Goal: Task Accomplishment & Management: Complete application form

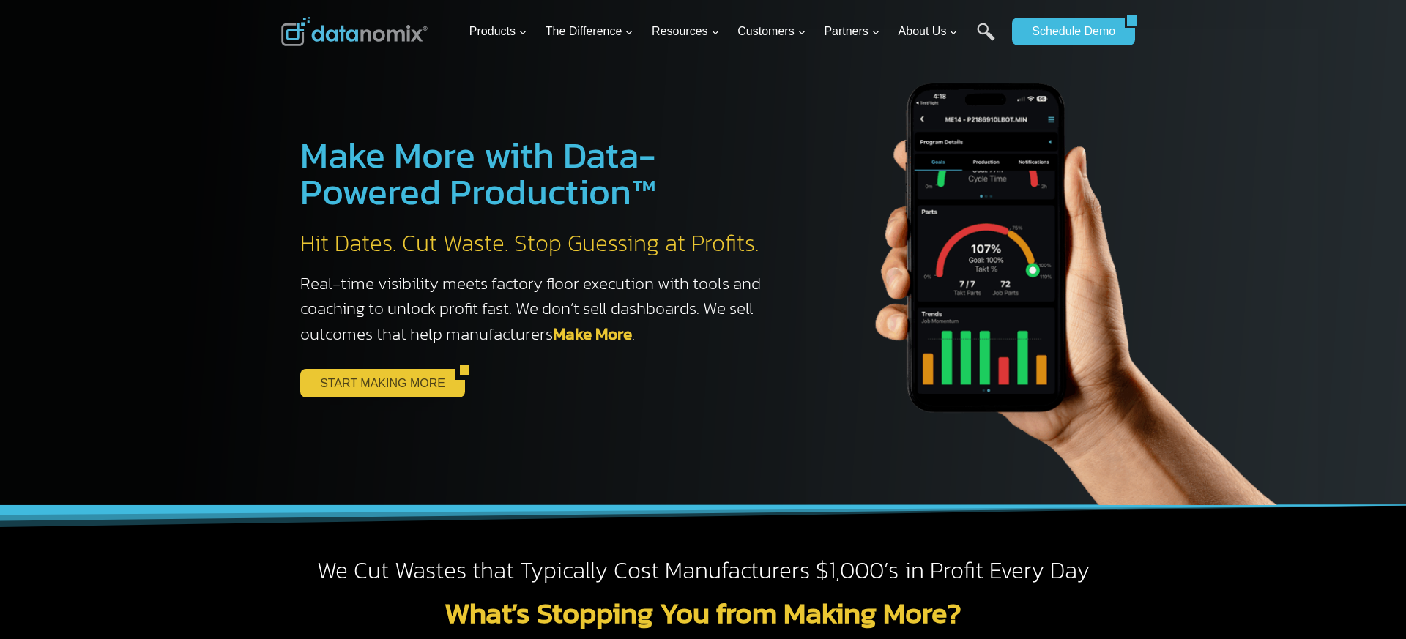
click at [362, 384] on link "START MAKING MORE" at bounding box center [377, 383] width 155 height 28
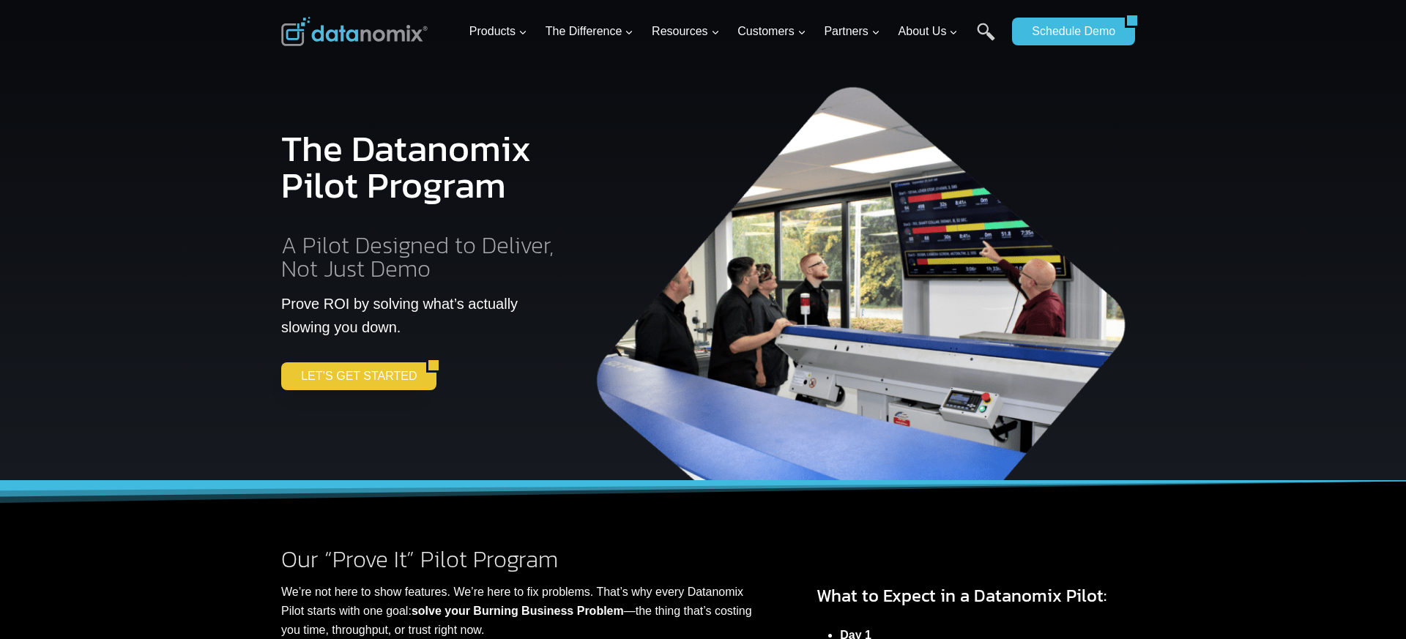
click at [362, 384] on link "LET’S GET STARTED" at bounding box center [353, 377] width 145 height 28
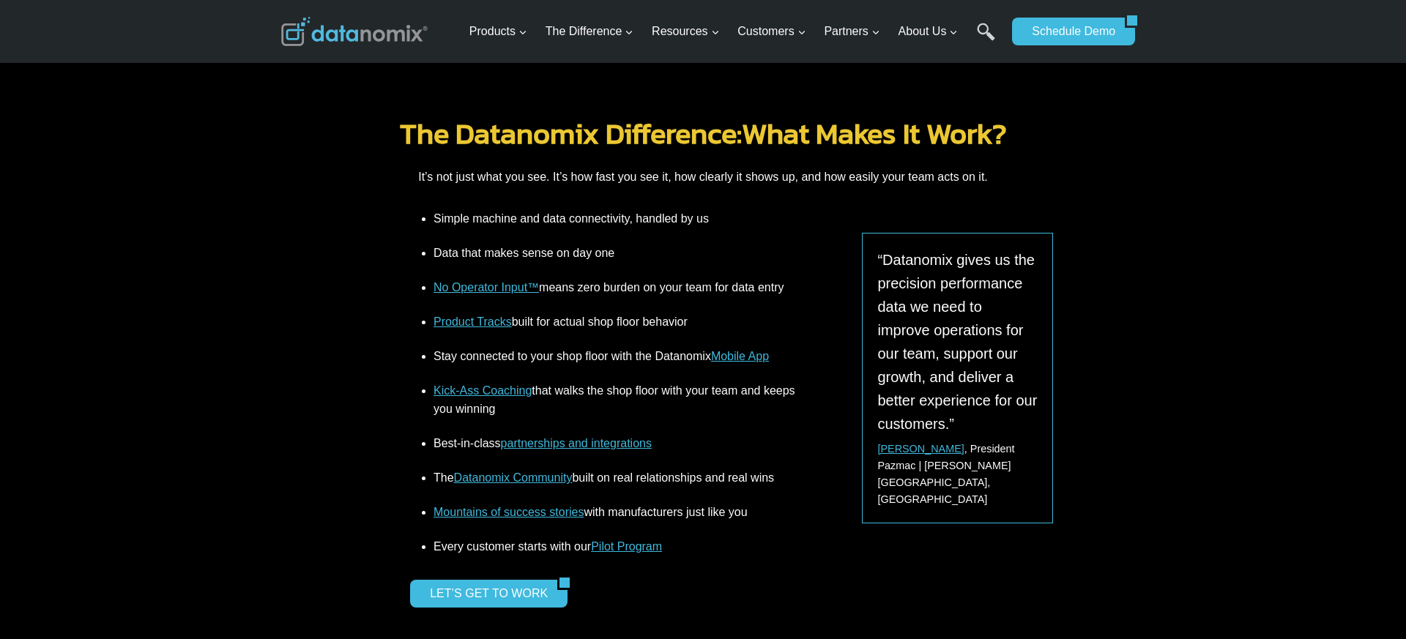
scroll to position [1756, 0]
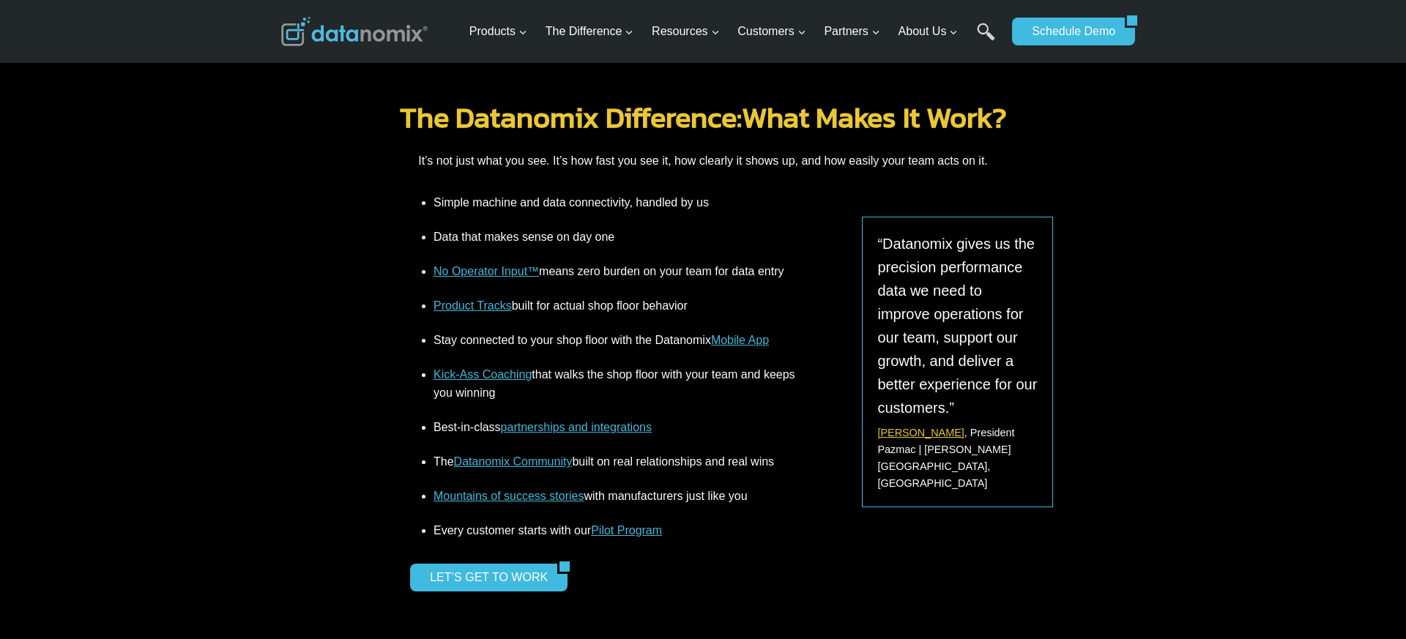
click at [896, 429] on link "[PERSON_NAME]" at bounding box center [920, 433] width 86 height 12
